Goal: Task Accomplishment & Management: Manage account settings

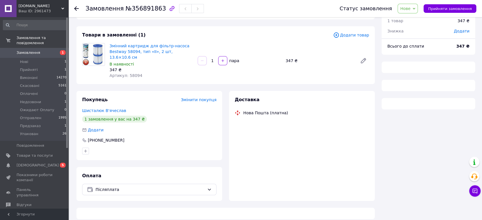
scroll to position [30, 0]
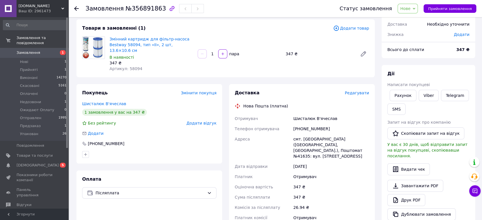
click at [410, 6] on span "Нове" at bounding box center [405, 8] width 10 height 5
click at [416, 17] on li "Прийнято" at bounding box center [418, 20] width 40 height 9
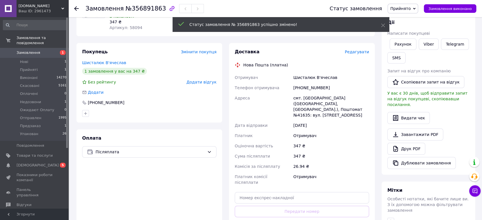
scroll to position [168, 0]
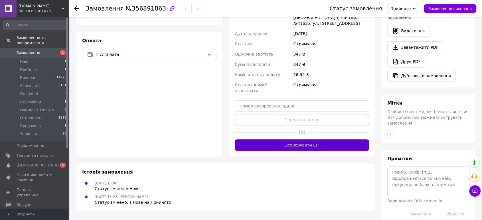
click at [319, 139] on button "Згенерувати ЕН" at bounding box center [302, 144] width 134 height 11
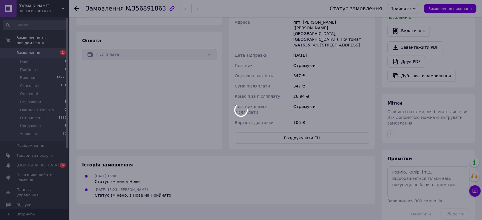
click at [408, 7] on span "Прийнято" at bounding box center [400, 8] width 21 height 5
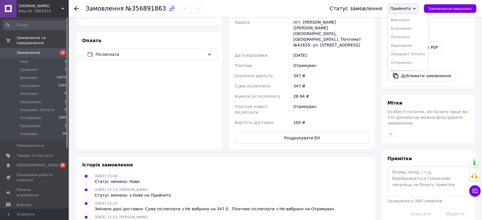
scroll to position [15, 0]
click at [408, 63] on li "Упакован" at bounding box center [408, 65] width 40 height 9
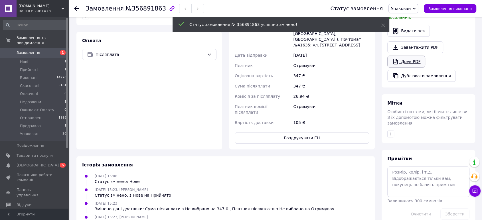
click at [414, 57] on link "Друк PDF" at bounding box center [406, 62] width 38 height 12
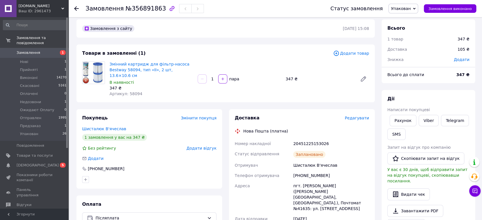
scroll to position [0, 0]
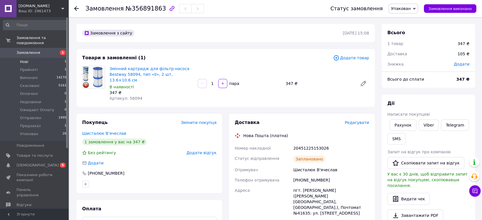
click at [40, 58] on li "Нові 1" at bounding box center [35, 62] width 70 height 8
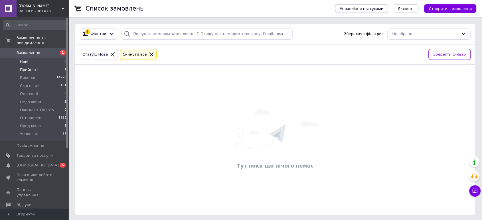
click at [38, 66] on li "Прийняті 1" at bounding box center [35, 70] width 70 height 8
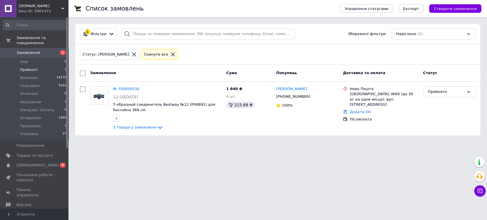
click at [28, 50] on span "Замовлення" at bounding box center [29, 52] width 24 height 5
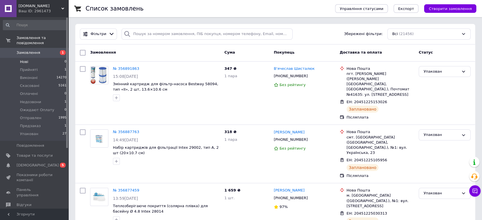
click at [42, 59] on li "Нові 0" at bounding box center [35, 62] width 70 height 8
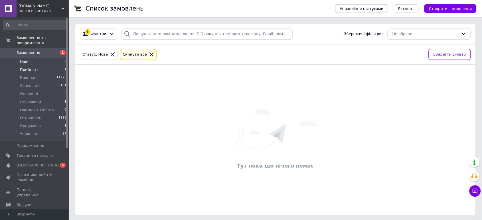
click at [36, 66] on li "Прийняті 1" at bounding box center [35, 70] width 70 height 8
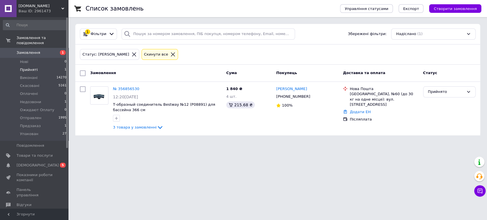
click at [27, 50] on span "Замовлення" at bounding box center [29, 52] width 24 height 5
